Goal: Information Seeking & Learning: Learn about a topic

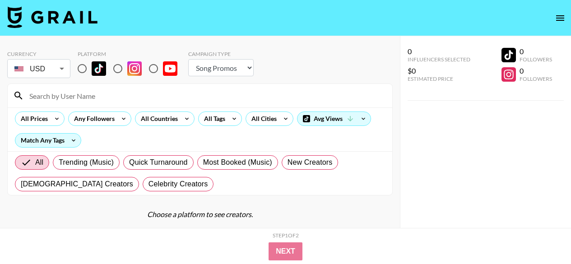
select select "Song"
click at [162, 116] on div "All Countries" at bounding box center [157, 119] width 44 height 14
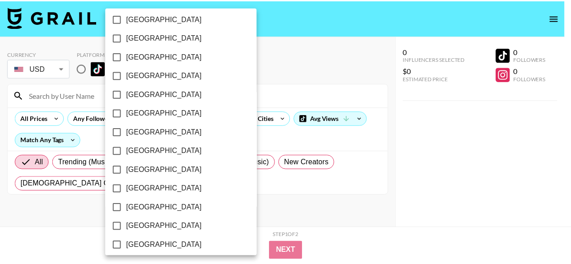
scroll to position [612, 0]
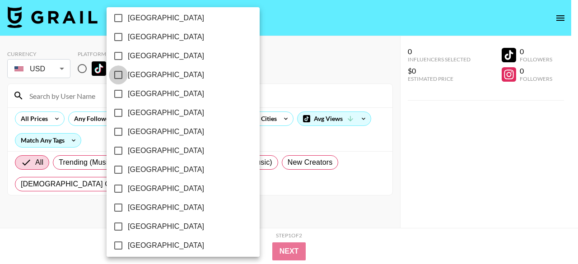
click at [117, 71] on input "[GEOGRAPHIC_DATA]" at bounding box center [118, 74] width 19 height 19
checkbox input "true"
click at [240, 100] on div at bounding box center [289, 132] width 578 height 264
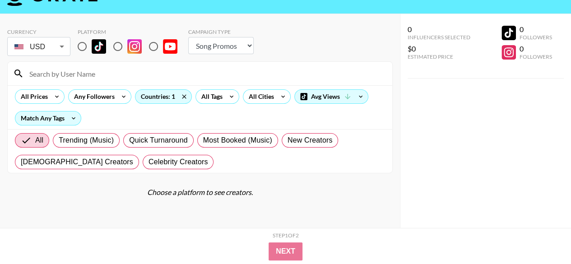
scroll to position [36, 0]
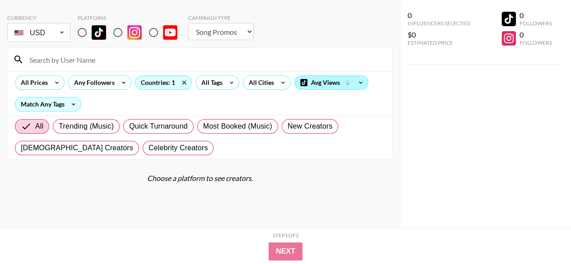
click at [321, 83] on div "Avg Views" at bounding box center [331, 83] width 73 height 14
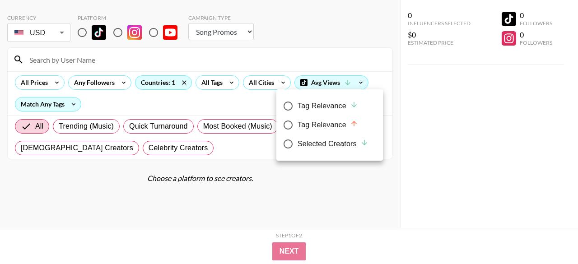
click at [87, 32] on div at bounding box center [289, 132] width 578 height 264
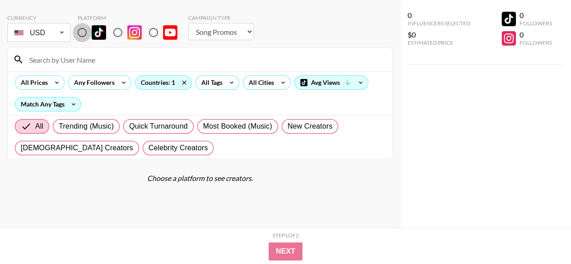
click at [84, 32] on input "radio" at bounding box center [82, 32] width 19 height 19
radio input "true"
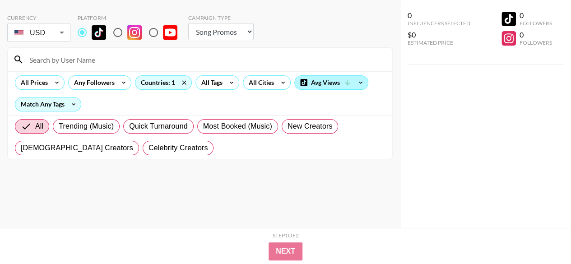
click at [347, 84] on icon at bounding box center [347, 83] width 8 height 8
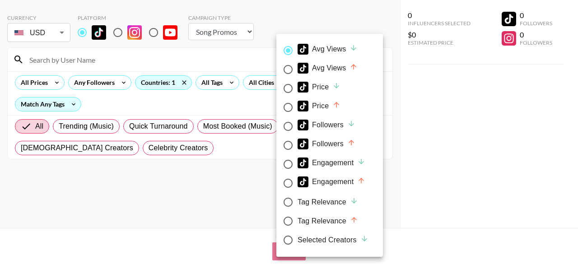
click at [343, 49] on div "Avg Views" at bounding box center [327, 49] width 60 height 11
click at [297, 49] on input "Avg Views" at bounding box center [287, 50] width 19 height 19
click at [228, 168] on div at bounding box center [289, 132] width 578 height 264
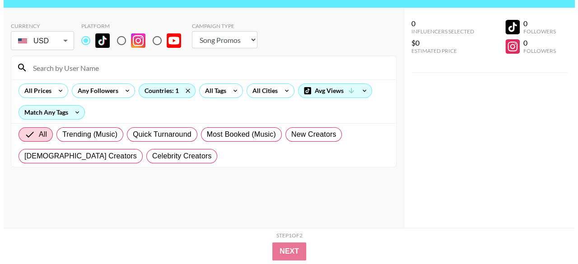
scroll to position [0, 0]
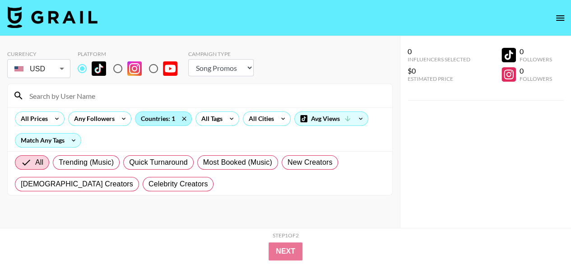
click at [153, 113] on div "Countries: 1" at bounding box center [163, 119] width 56 height 14
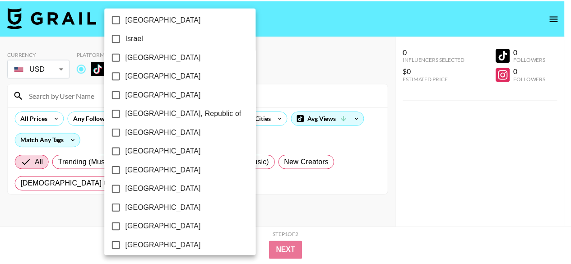
scroll to position [423, 0]
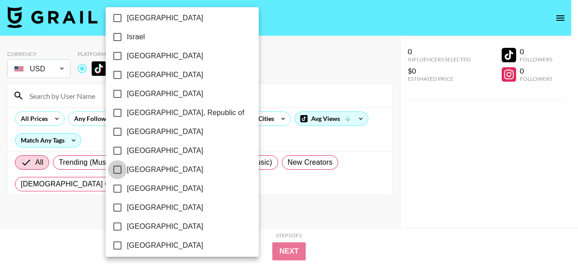
click at [119, 168] on input "[GEOGRAPHIC_DATA]" at bounding box center [117, 169] width 19 height 19
checkbox input "true"
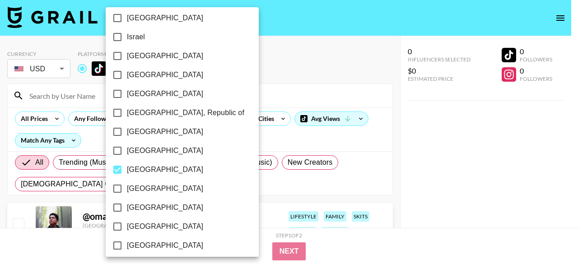
click at [236, 181] on div at bounding box center [289, 132] width 578 height 264
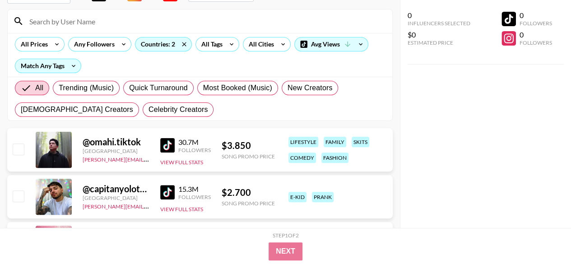
scroll to position [0, 0]
